Goal: Find specific page/section: Find specific page/section

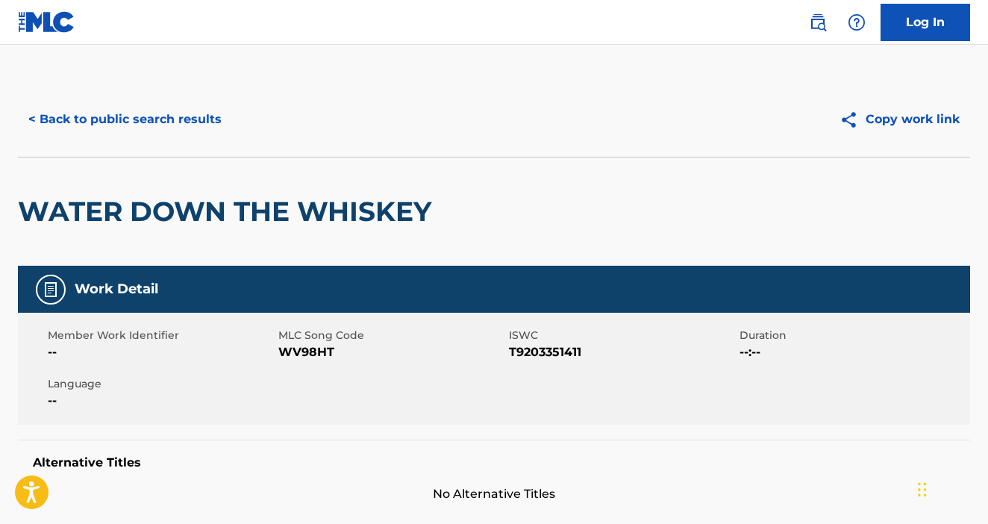
click at [151, 125] on button "< Back to public search results" at bounding box center [125, 119] width 214 height 37
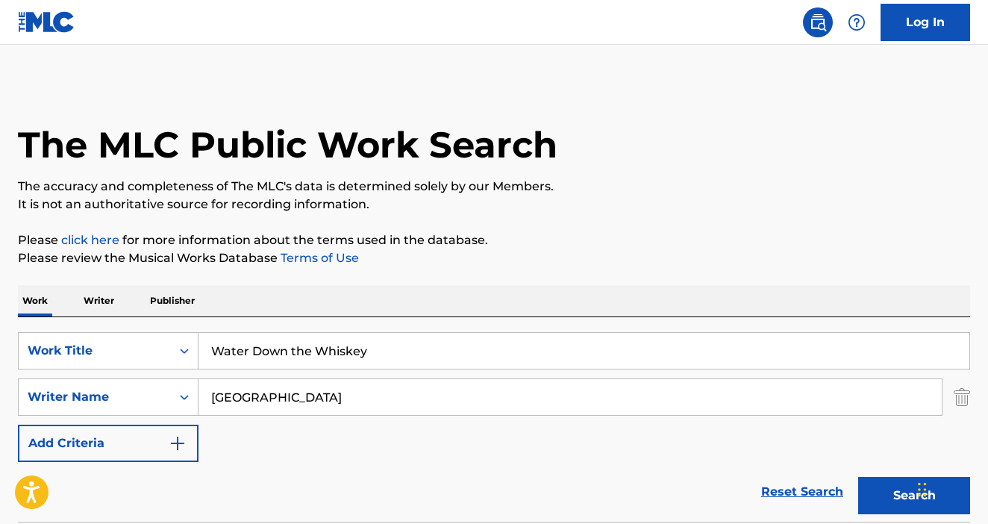
scroll to position [172, 0]
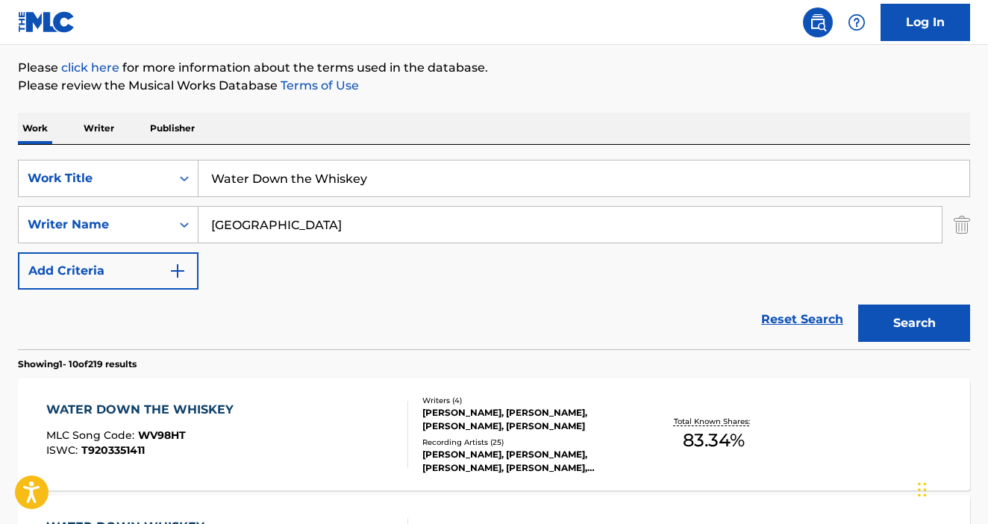
click at [263, 175] on input "Water Down the Whiskey" at bounding box center [583, 178] width 771 height 36
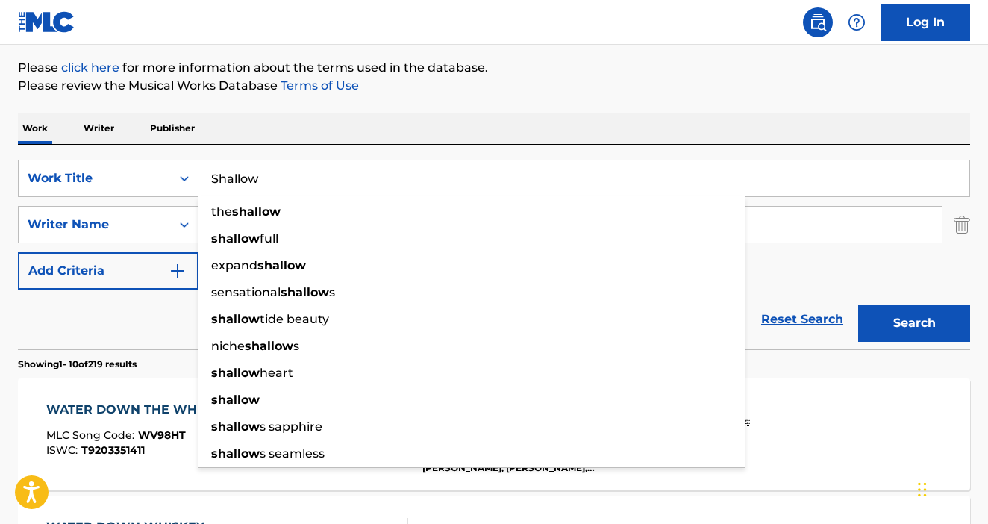
type input "Shallow"
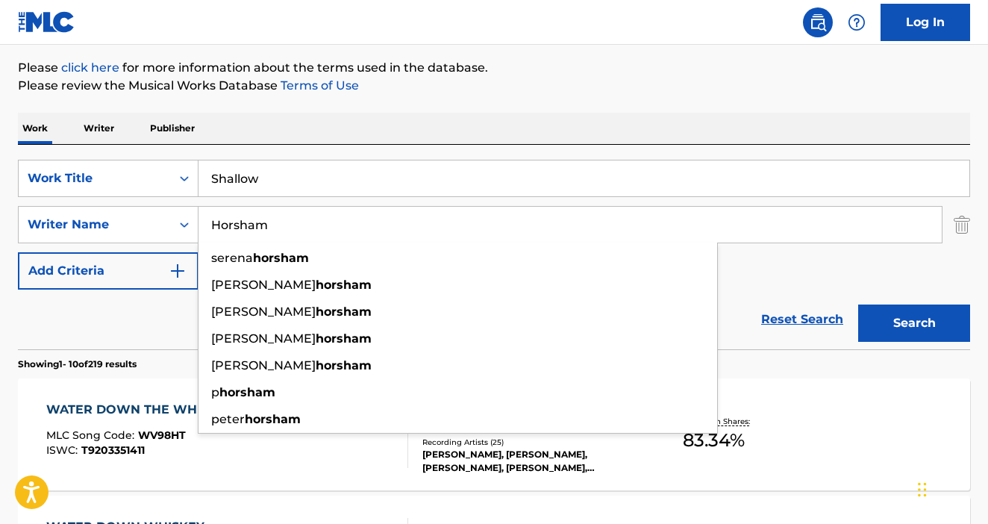
type input "Horsham"
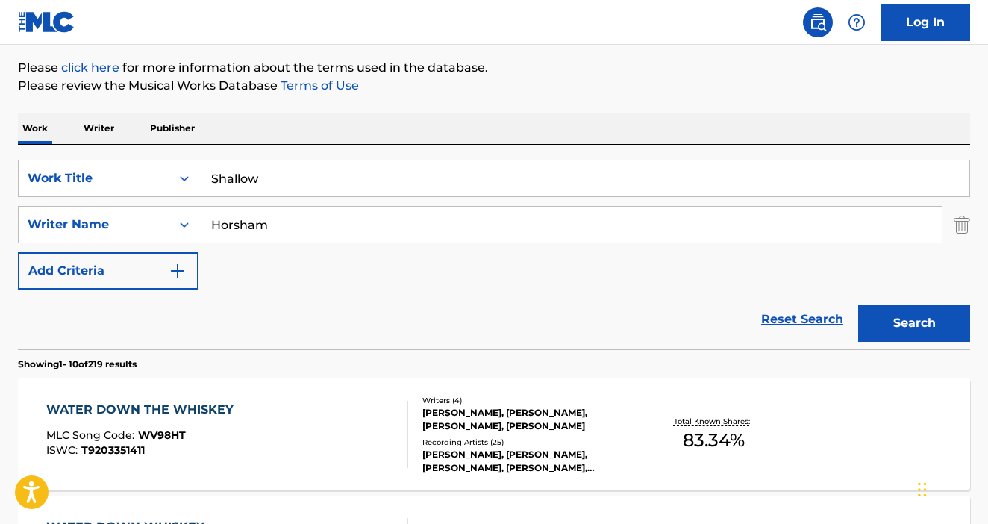
click at [905, 319] on button "Search" at bounding box center [914, 322] width 112 height 37
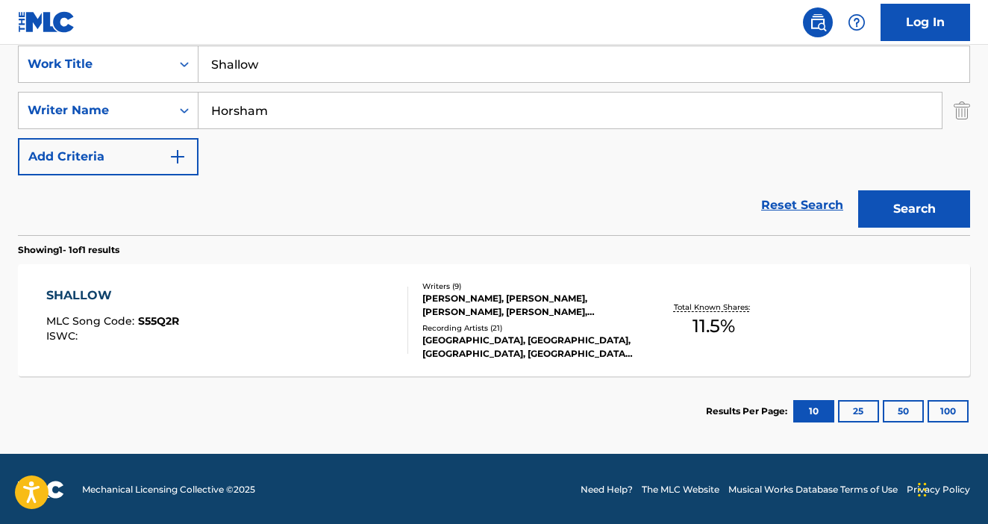
scroll to position [288, 0]
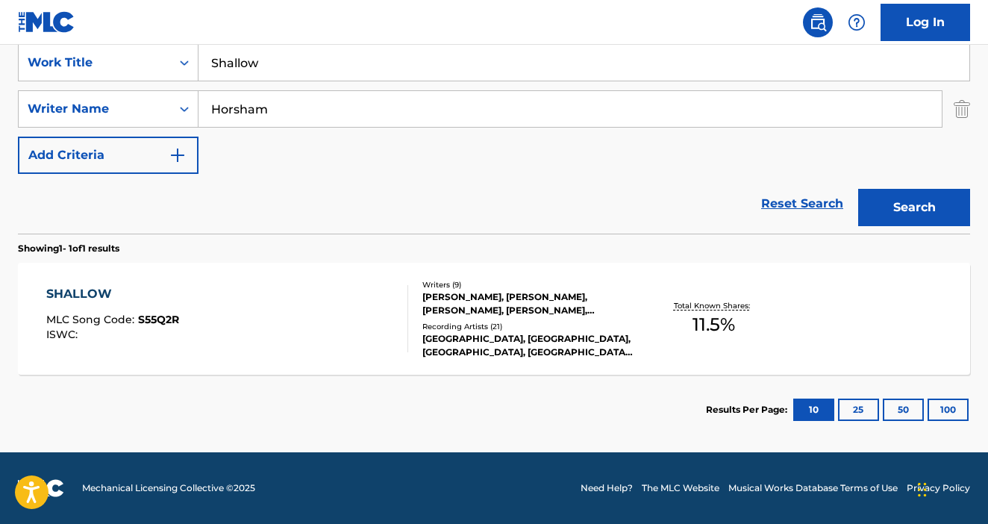
click at [630, 301] on div "[PERSON_NAME], [PERSON_NAME], [PERSON_NAME], [PERSON_NAME], [PERSON_NAME], [PER…" at bounding box center [528, 303] width 212 height 27
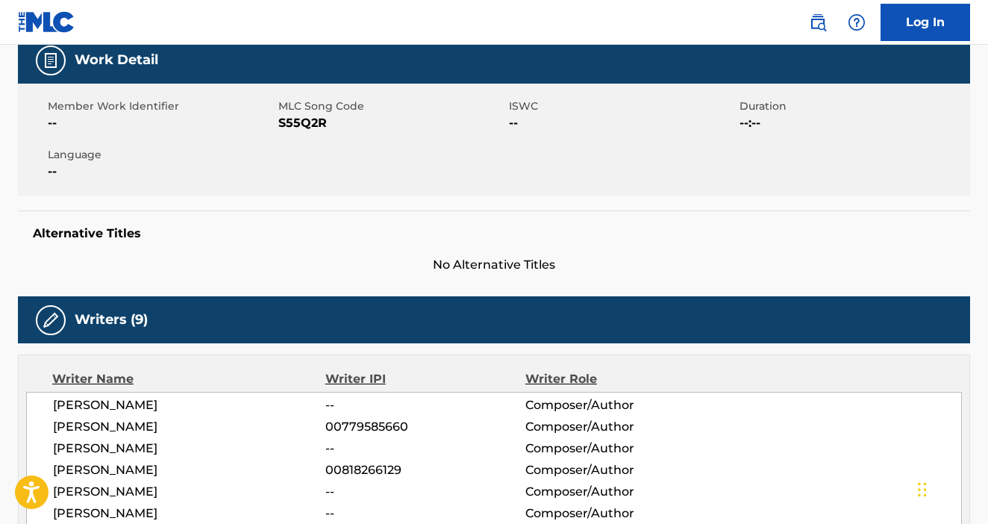
scroll to position [228, 0]
